Goal: Task Accomplishment & Management: Complete application form

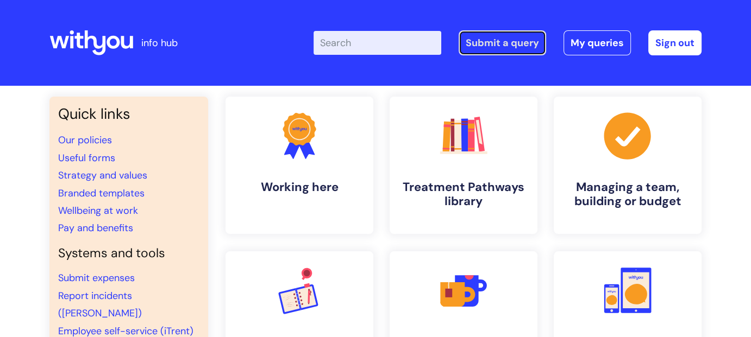
click at [490, 48] on link "Submit a query" at bounding box center [502, 42] width 87 height 25
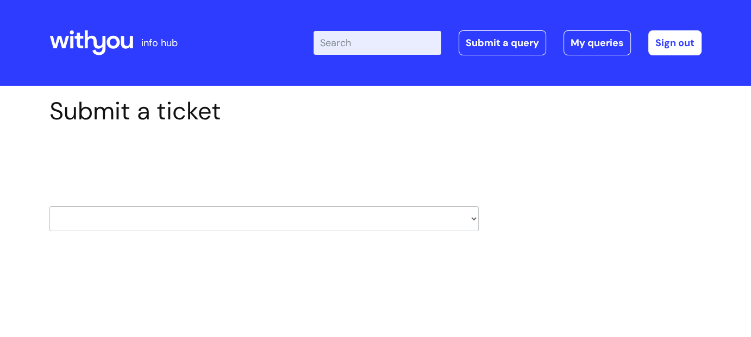
click at [469, 219] on select "HR / People IT and Support Clinical Drug Alerts Finance Accounts Data Support T…" at bounding box center [263, 218] width 429 height 25
select select "it_and_support"
click at [49, 206] on select "HR / People IT and Support Clinical Drug Alerts Finance Accounts Data Support T…" at bounding box center [263, 218] width 429 height 25
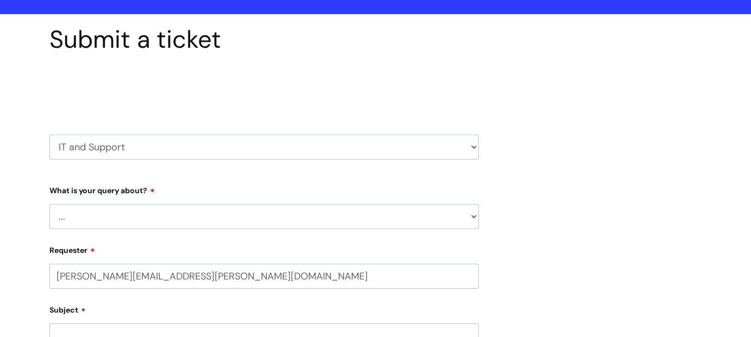
select select "80004286536"
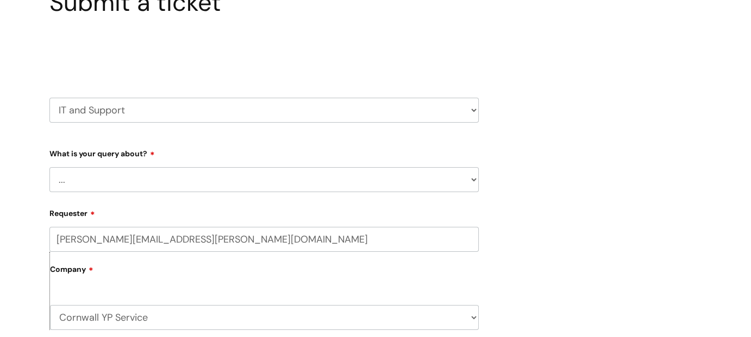
click at [472, 182] on select "... Mobile Phone Reset & MFA Accounts, Starters and Leavers IT Hardware issue I…" at bounding box center [263, 179] width 429 height 25
select select "Something Else"
click at [49, 167] on select "... Mobile Phone Reset & MFA Accounts, Starters and Leavers IT Hardware issue I…" at bounding box center [263, 179] width 429 height 25
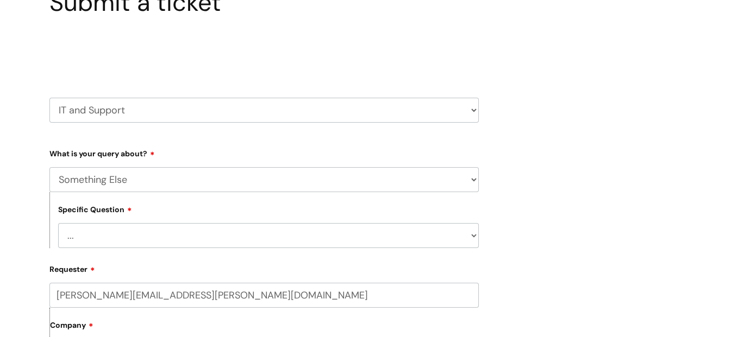
click at [469, 234] on select "... My problem is not listed" at bounding box center [268, 235] width 420 height 25
click at [466, 234] on select "... My problem is not listed" at bounding box center [268, 235] width 420 height 25
click at [473, 236] on select "... My problem is not listed" at bounding box center [268, 235] width 420 height 25
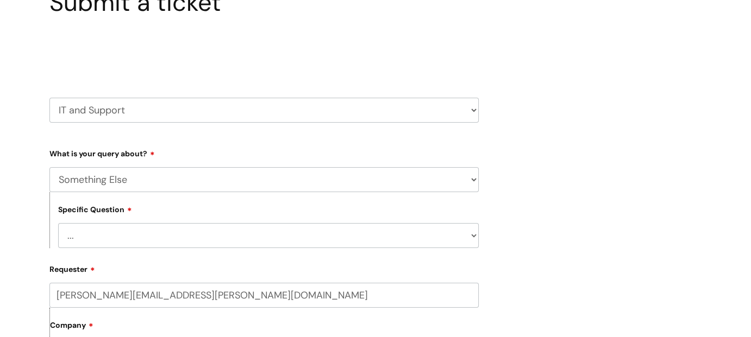
select select "My problem is not listed"
click at [58, 223] on select "... My problem is not listed" at bounding box center [268, 235] width 420 height 25
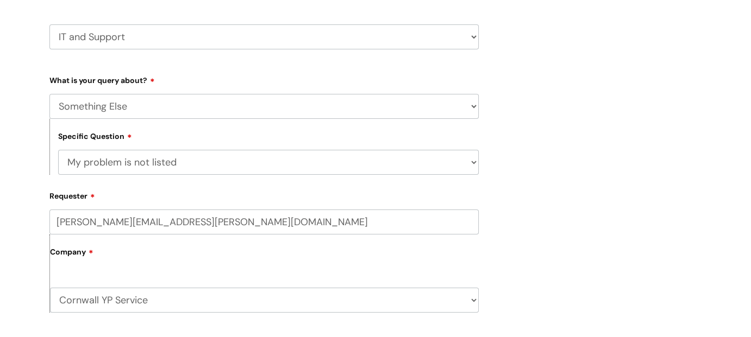
scroll to position [272, 0]
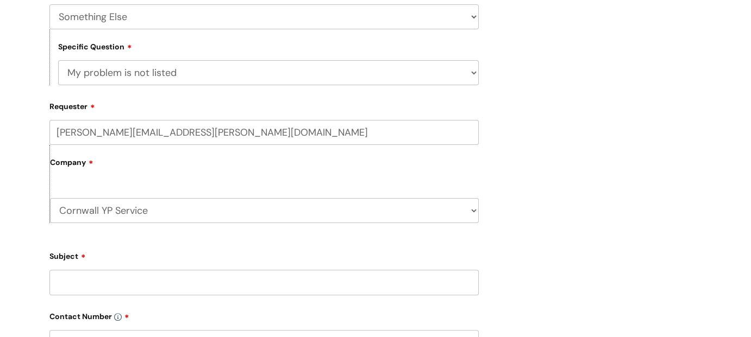
click at [224, 185] on div "Company Cornwall YP Service WithYou Current Staff" at bounding box center [263, 184] width 429 height 78
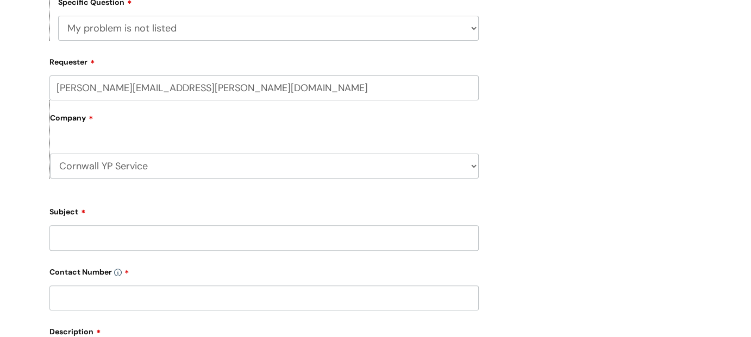
scroll to position [380, 0]
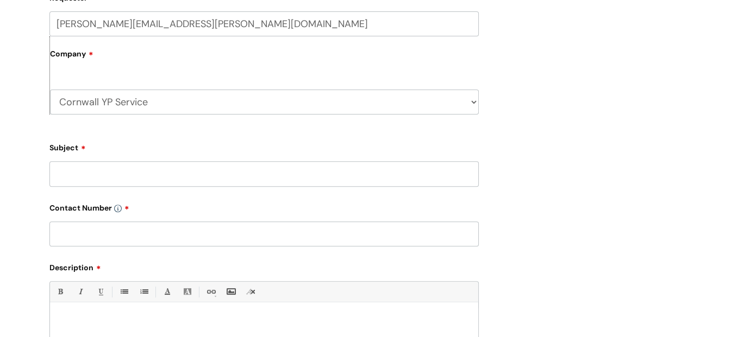
click at [210, 179] on input "Subject" at bounding box center [263, 173] width 429 height 25
type input "Laptop for new starter"
click at [184, 228] on input "text" at bounding box center [263, 234] width 429 height 25
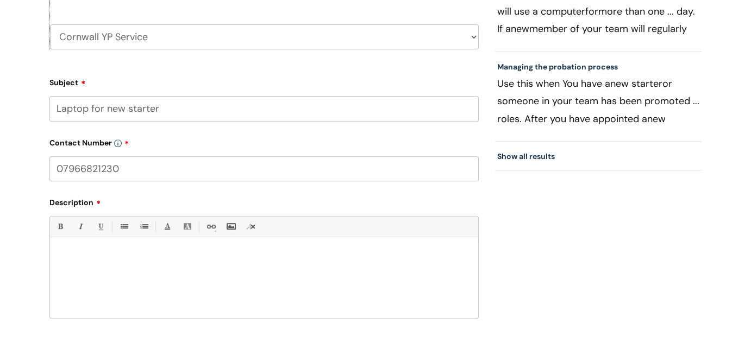
scroll to position [489, 0]
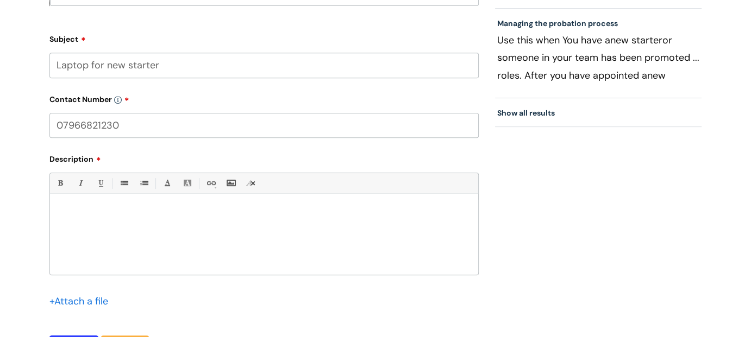
type input "07966821230"
click at [148, 221] on div at bounding box center [264, 237] width 428 height 75
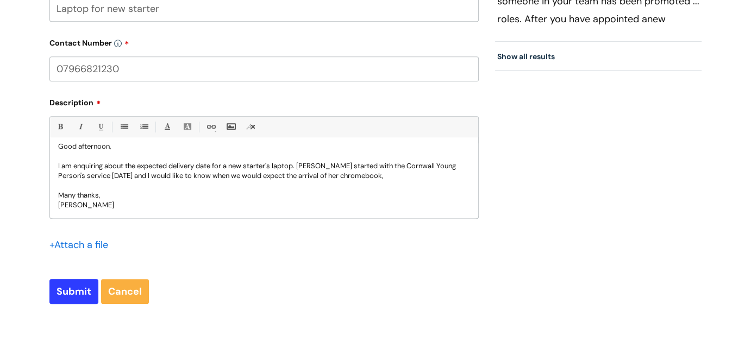
scroll to position [652, 0]
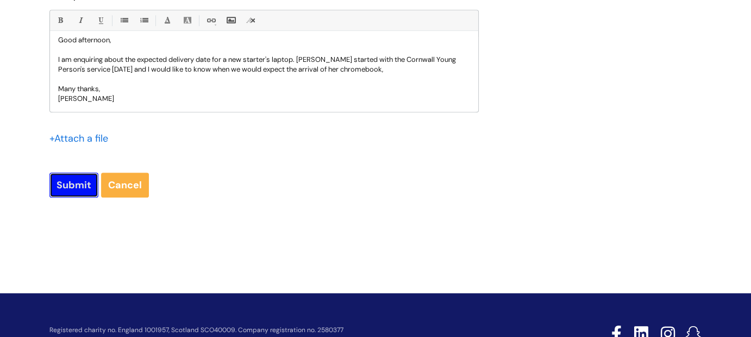
click at [75, 184] on input "Submit" at bounding box center [73, 185] width 49 height 25
type input "Please Wait..."
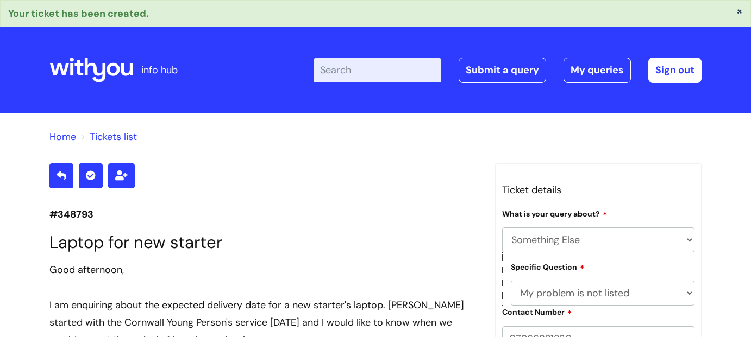
select select "Something Else"
select select "My problem is not listed"
click at [373, 78] on input "Enter your search term here..." at bounding box center [377, 70] width 128 height 24
click at [375, 73] on input "Enter your search term here..." at bounding box center [377, 70] width 128 height 24
click at [63, 67] on icon at bounding box center [91, 70] width 84 height 26
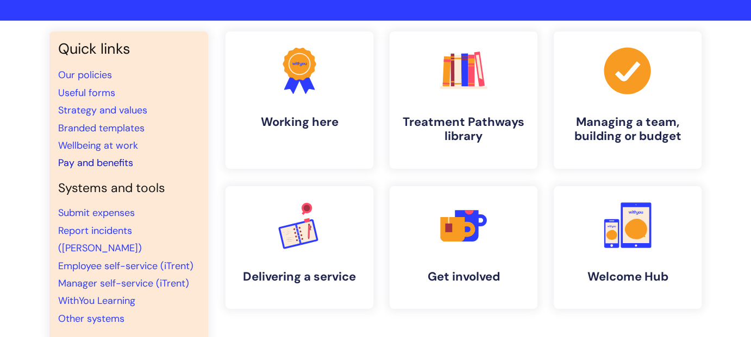
scroll to position [54, 0]
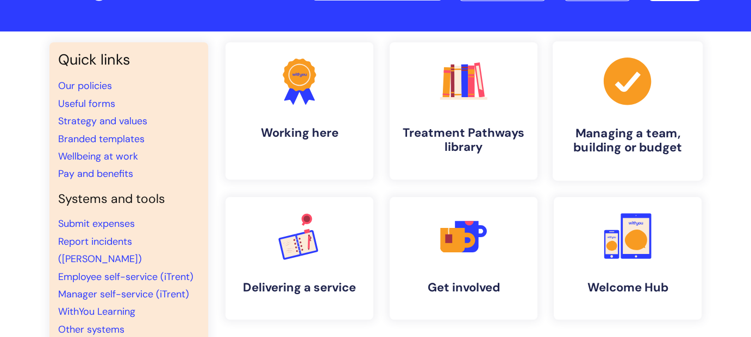
click at [639, 83] on icon at bounding box center [627, 81] width 47 height 47
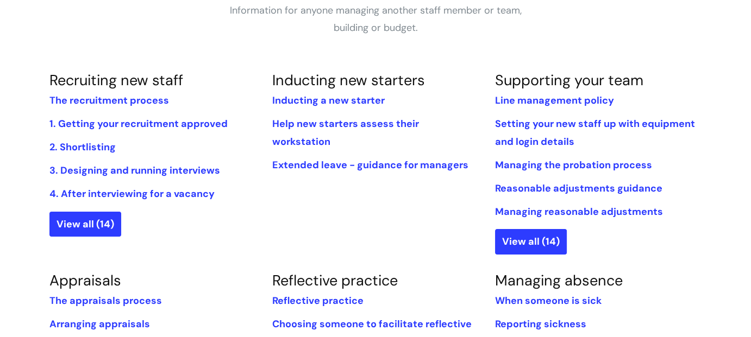
scroll to position [217, 0]
click at [540, 124] on link "Setting your new staff up with equipment and login details" at bounding box center [595, 133] width 200 height 30
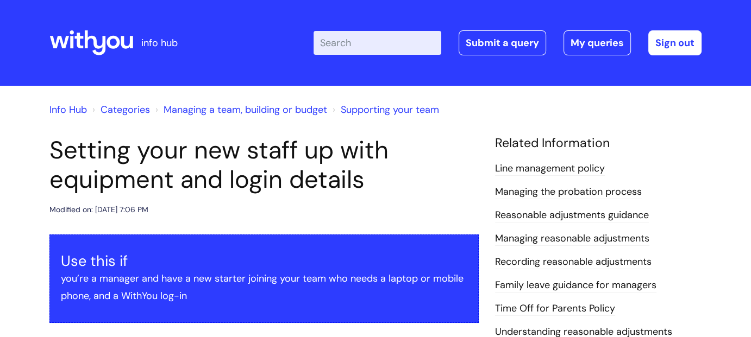
drag, startPoint x: 366, startPoint y: 47, endPoint x: 361, endPoint y: 45, distance: 5.7
click at [366, 45] on input "Enter your search term here..." at bounding box center [377, 43] width 128 height 24
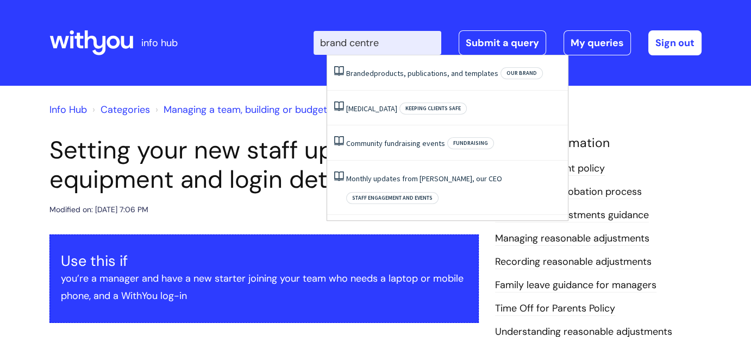
type input "brand centre"
click button "Search" at bounding box center [0, 0] width 0 height 0
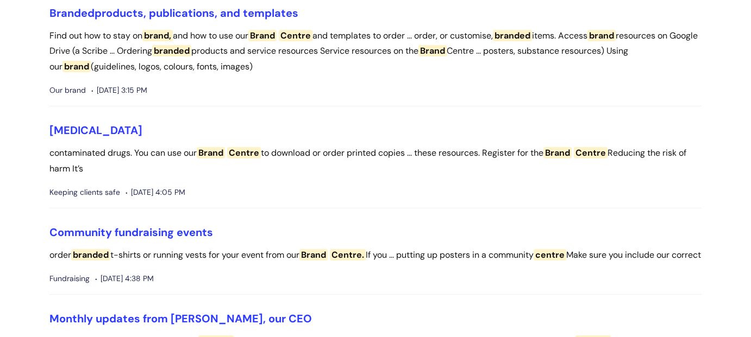
scroll to position [109, 0]
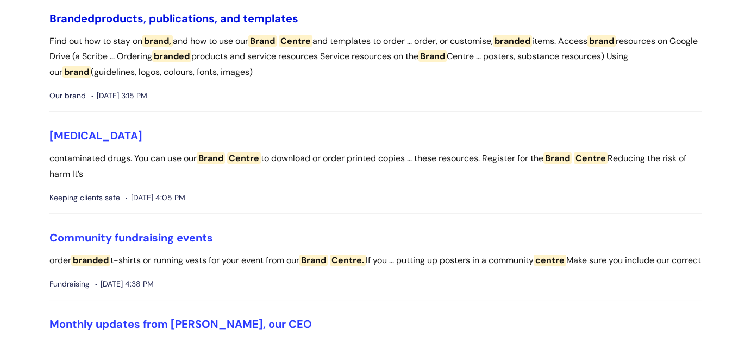
click at [165, 19] on link "Branded products, publications, and templates" at bounding box center [173, 18] width 249 height 14
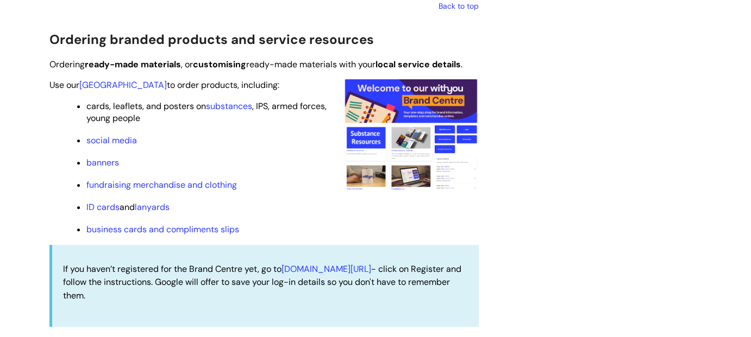
scroll to position [1032, 0]
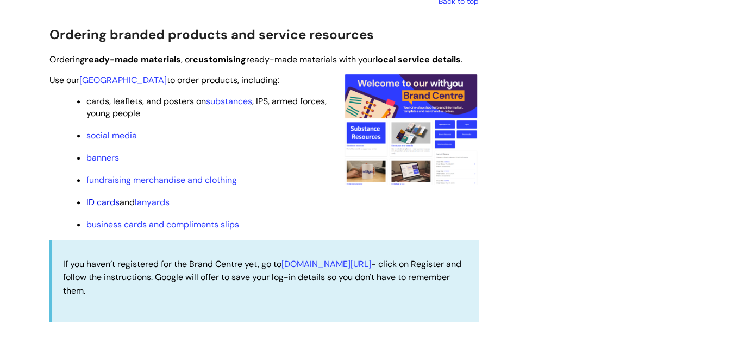
click at [111, 204] on link "ID cards" at bounding box center [102, 202] width 33 height 11
